Goal: Task Accomplishment & Management: Manage account settings

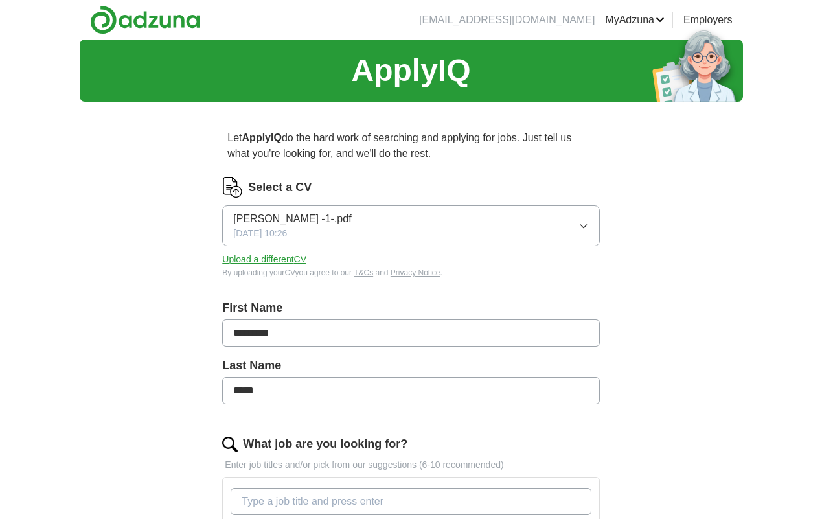
click at [583, 231] on button "[PERSON_NAME] -1-.pdf [DATE] 10:26" at bounding box center [410, 225] width 377 height 41
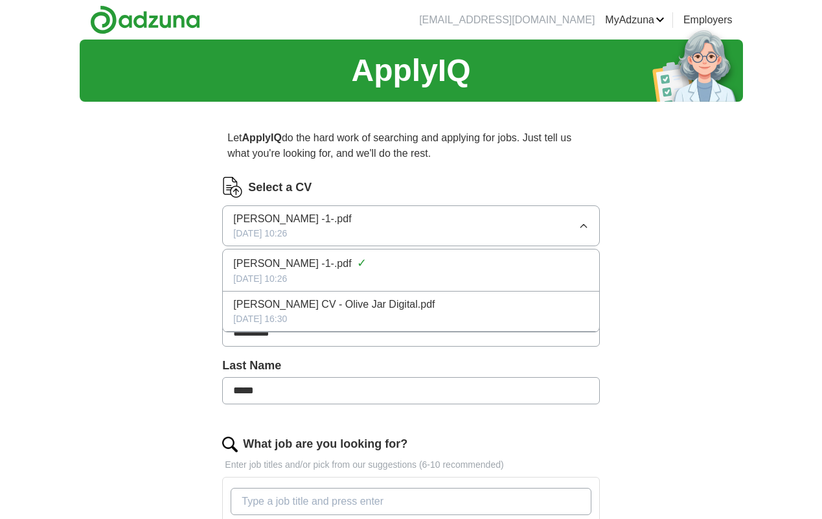
click at [134, 281] on div "ApplyIQ Let ApplyIQ do the hard work of searching and applying for jobs. Just t…" at bounding box center [411, 477] width 663 height 876
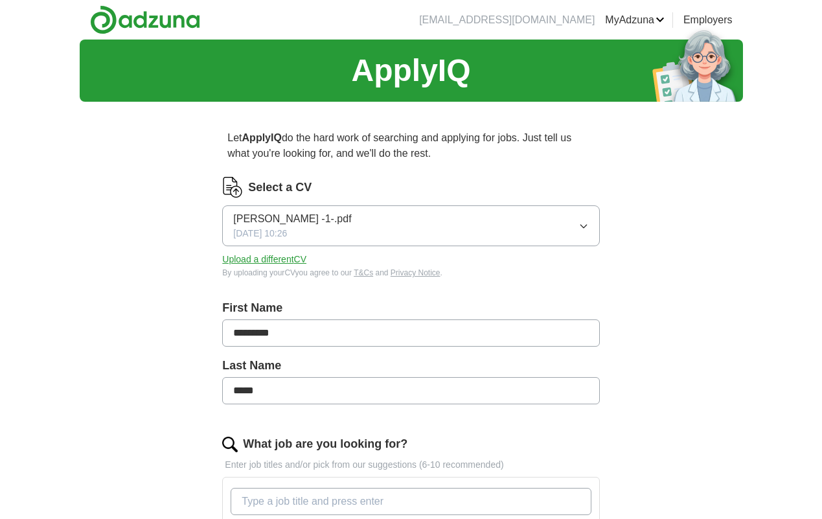
click at [247, 256] on button "Upload a different CV" at bounding box center [264, 259] width 84 height 14
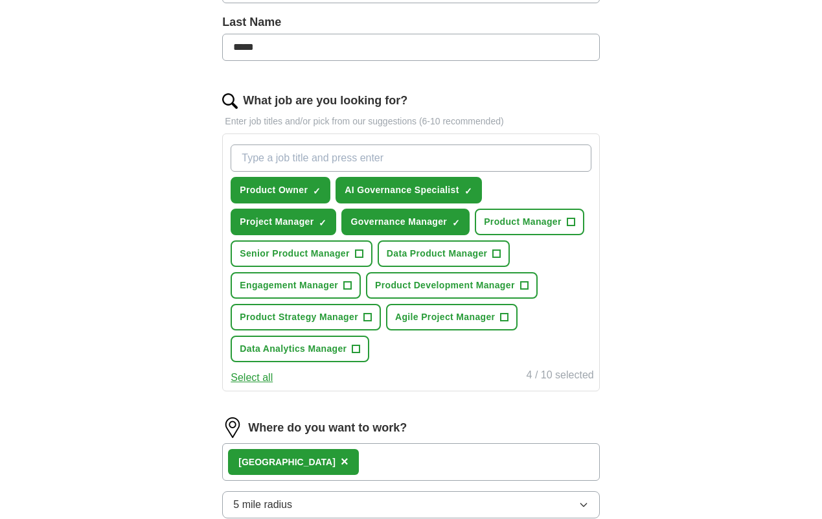
scroll to position [344, 0]
click at [557, 221] on span "Product Manager" at bounding box center [523, 221] width 78 height 14
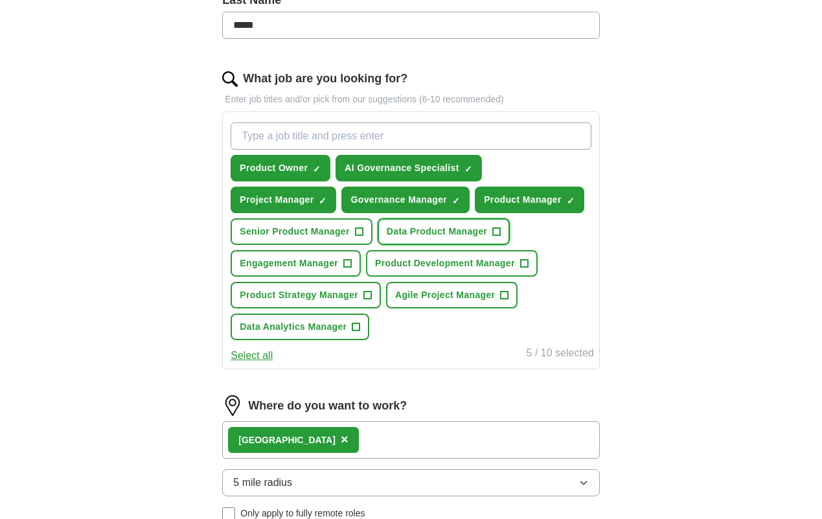
click at [472, 229] on span "Data Product Manager" at bounding box center [437, 232] width 101 height 14
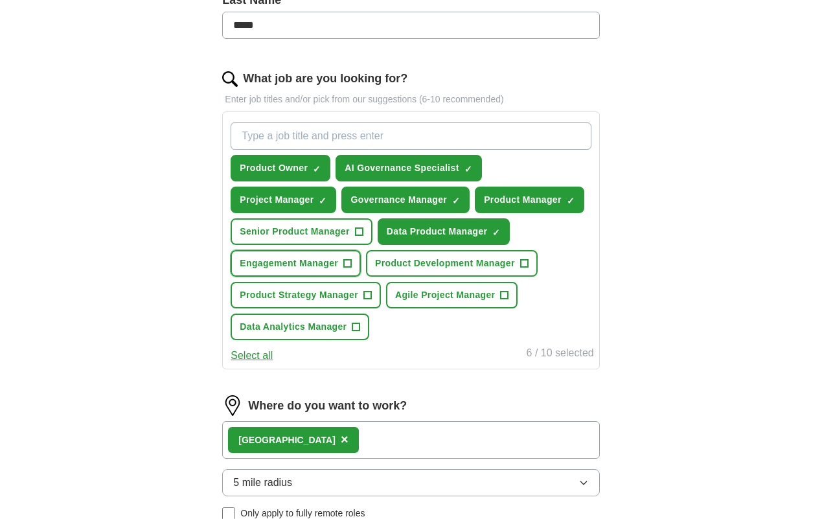
click at [337, 265] on span "Engagement Manager" at bounding box center [289, 263] width 98 height 14
click at [451, 298] on span "Agile Project Manager" at bounding box center [445, 295] width 100 height 14
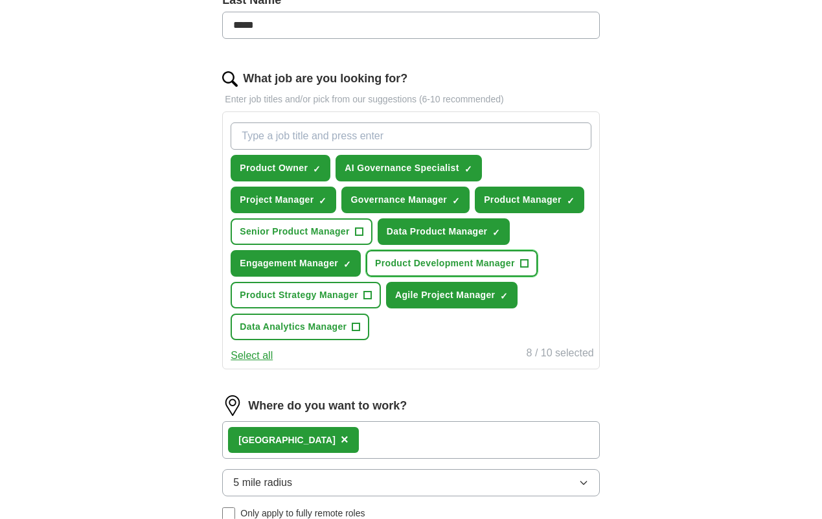
click at [456, 264] on span "Product Development Manager" at bounding box center [445, 263] width 140 height 14
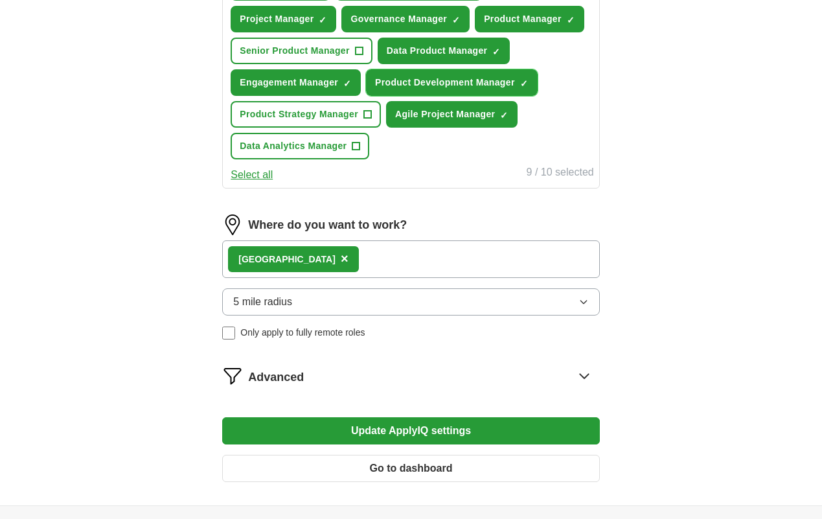
scroll to position [546, 0]
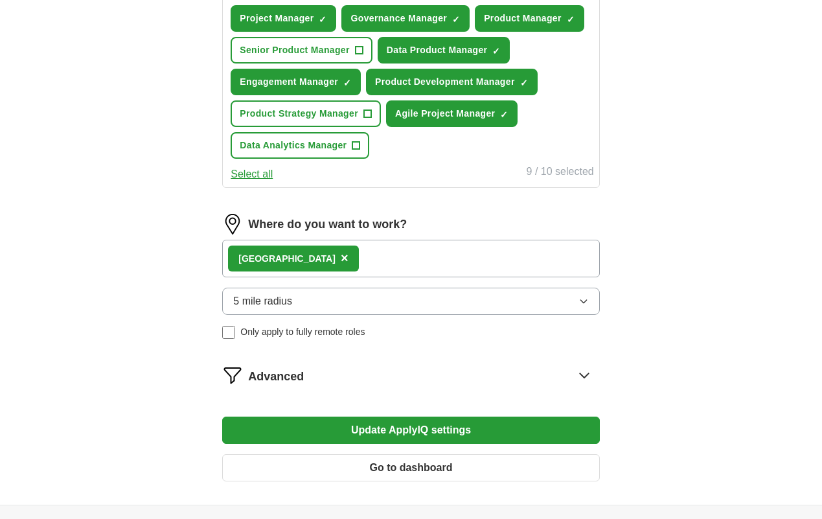
click at [341, 262] on span "×" at bounding box center [345, 258] width 8 height 14
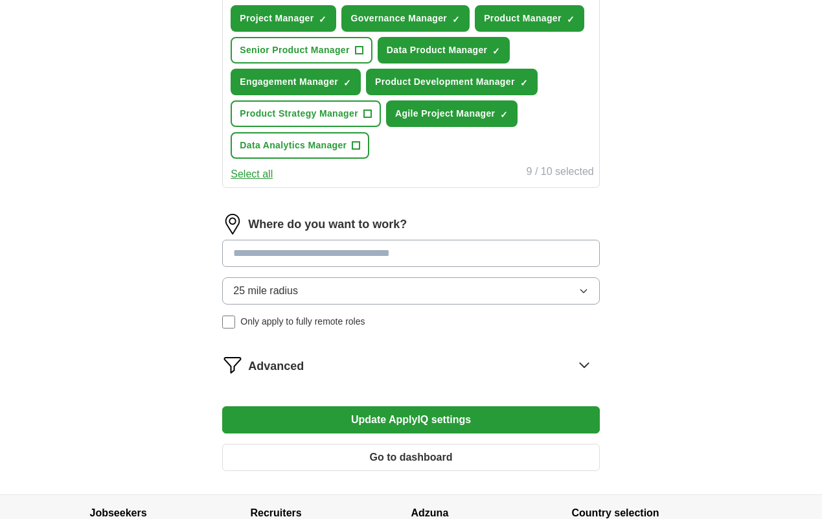
click at [298, 258] on input at bounding box center [410, 253] width 377 height 27
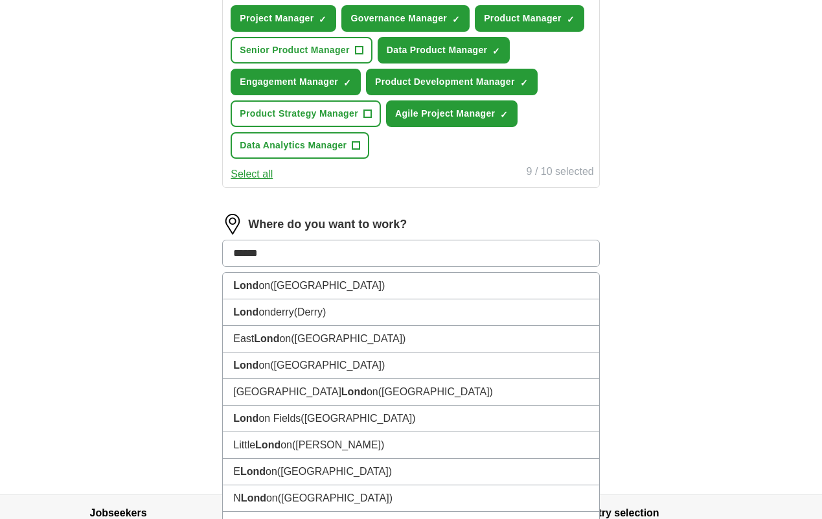
type input "*****"
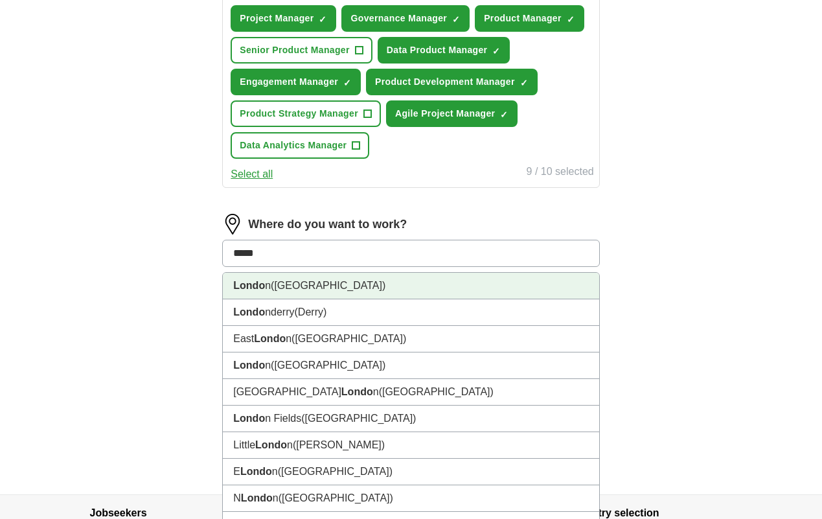
click at [280, 287] on span "([GEOGRAPHIC_DATA])" at bounding box center [328, 285] width 115 height 11
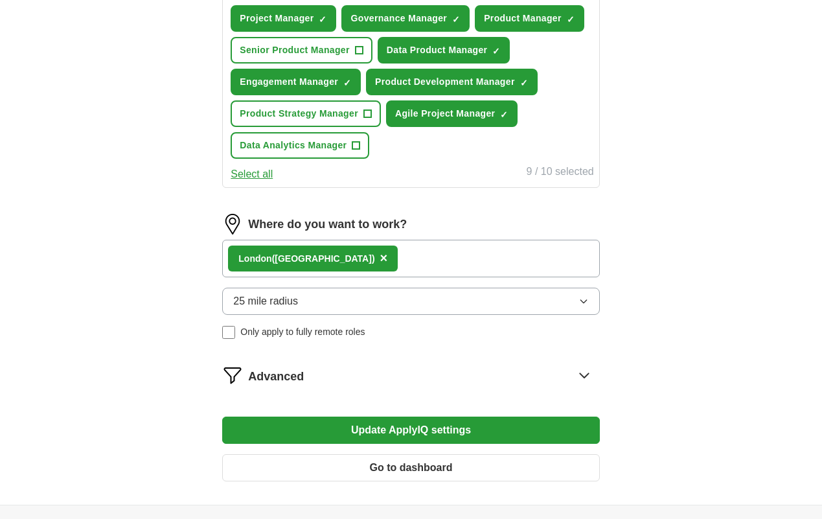
click at [359, 363] on form "Select a CV [PERSON_NAME] - CV -Product Manager-.pdf [DATE] 12:12 Upload a diff…" at bounding box center [410, 60] width 377 height 861
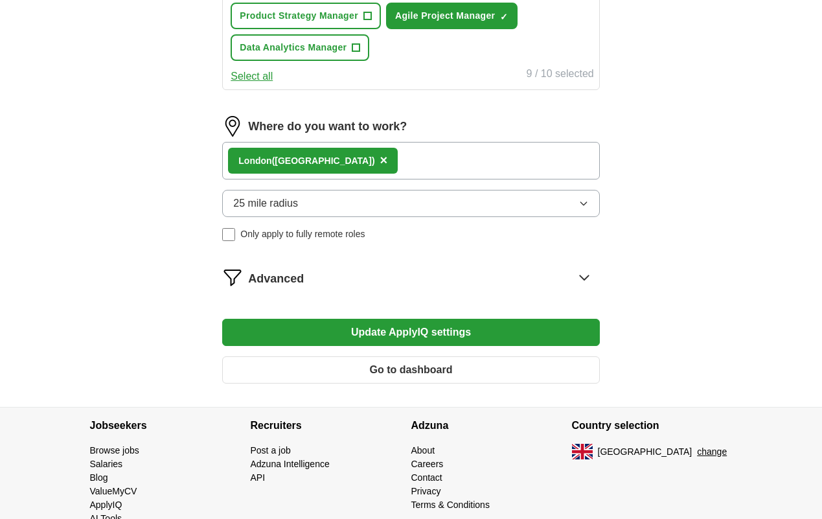
click at [409, 325] on button "Update ApplyIQ settings" at bounding box center [410, 332] width 377 height 27
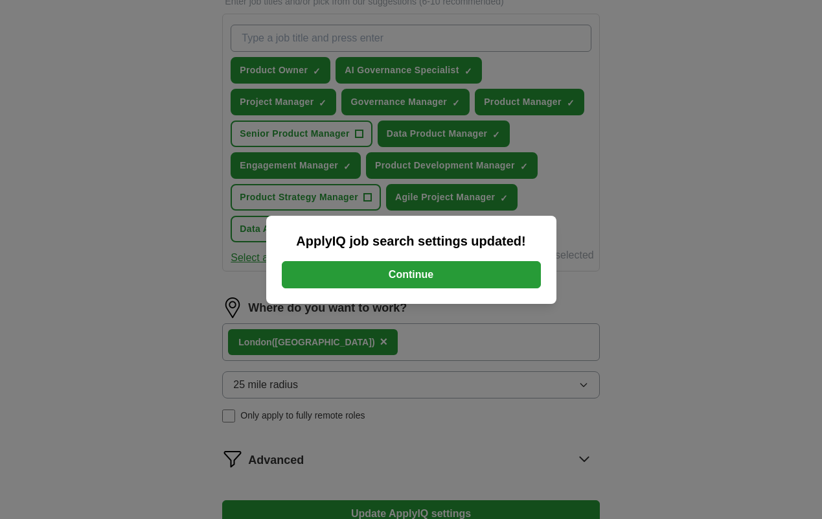
scroll to position [290, 0]
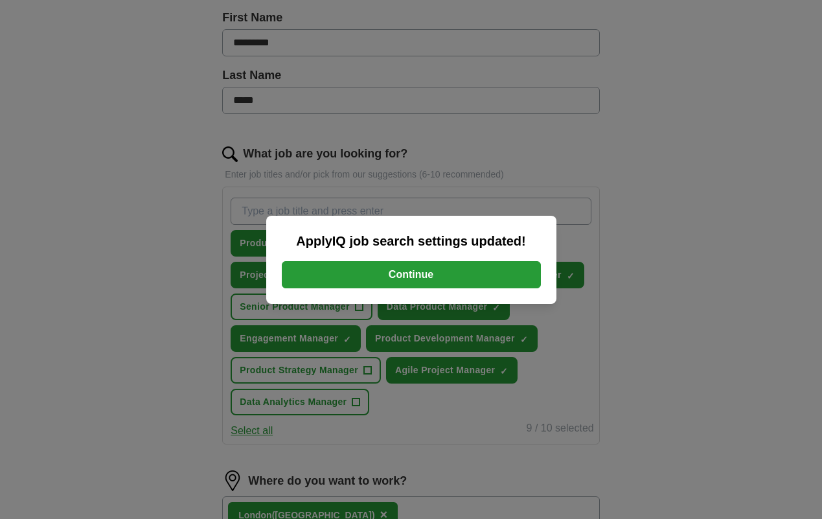
click at [451, 265] on button "Continue" at bounding box center [411, 274] width 259 height 27
